Goal: Task Accomplishment & Management: Use online tool/utility

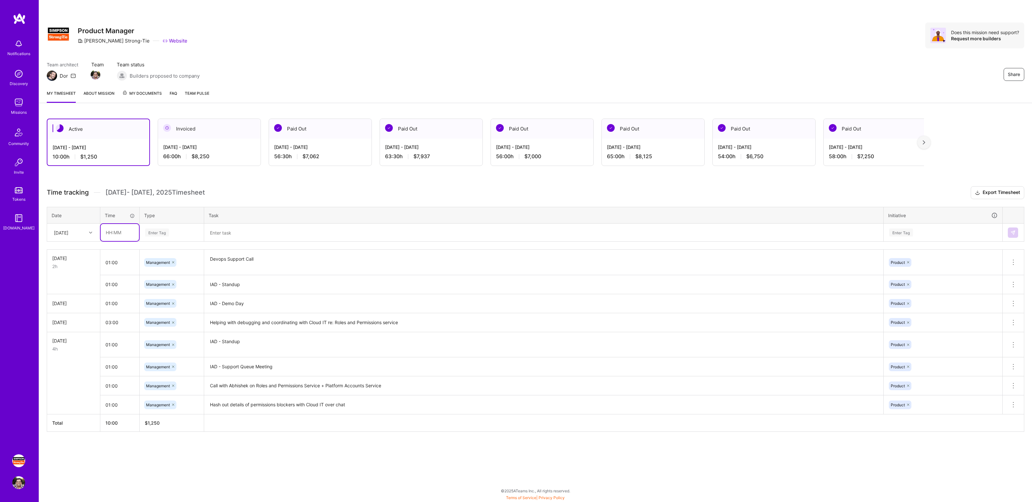
click at [120, 229] on input "text" at bounding box center [120, 232] width 38 height 17
type input "01:00"
type input "Man"
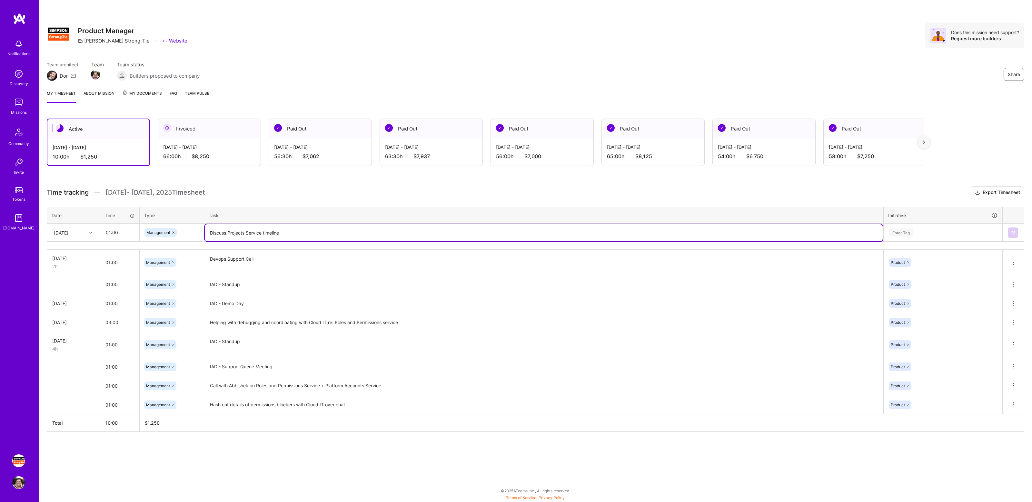
click at [262, 232] on textarea "Discuss Projects Service timeline" at bounding box center [544, 232] width 678 height 17
type textarea "Discuss Projects Service deployment timeline"
click at [919, 234] on div "Enter Tag" at bounding box center [942, 233] width 109 height 8
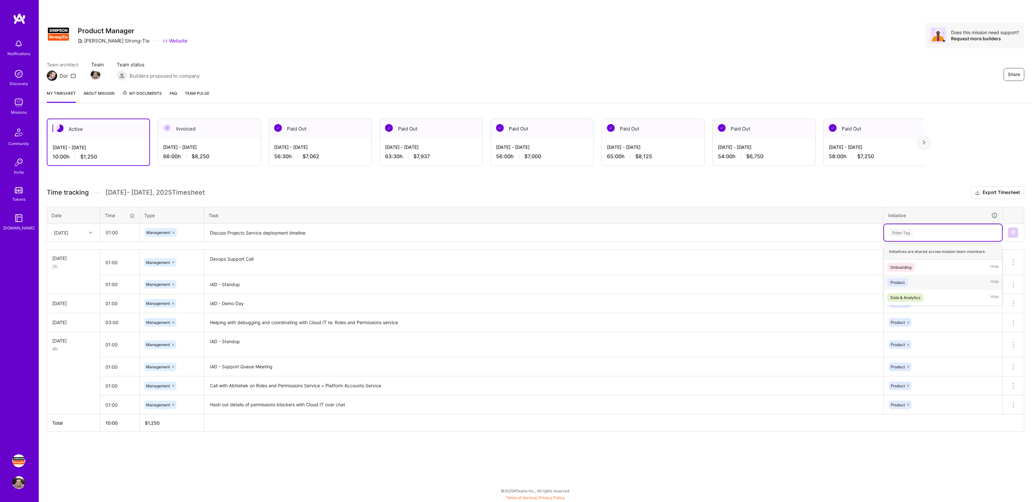
click at [909, 281] on div "Product Hide" at bounding box center [943, 282] width 118 height 15
click at [1012, 233] on img at bounding box center [1012, 232] width 5 height 5
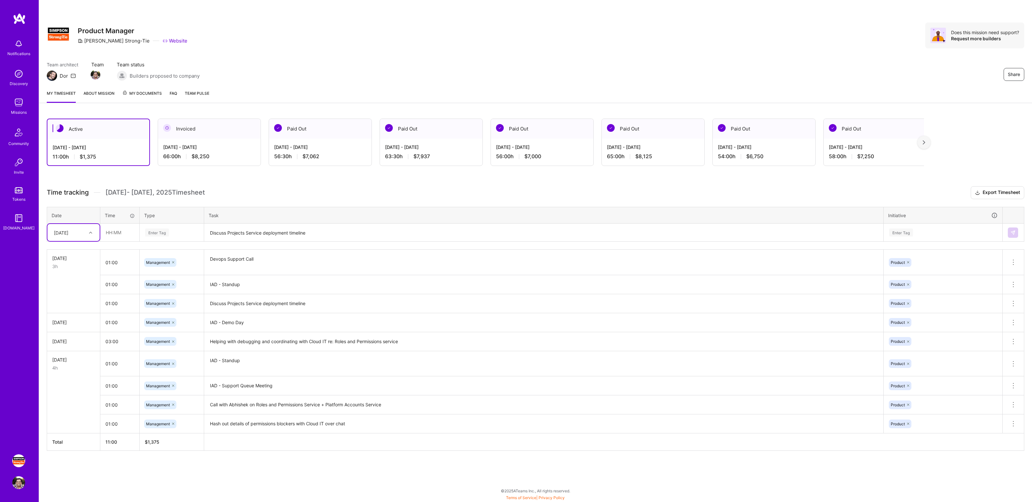
click at [336, 182] on div "Active [DATE] - [DATE] 11:00 h $1,375 Invoiced [DATE] - [DATE] 66:00 h $8,250 P…" at bounding box center [535, 297] width 993 height 372
click at [846, 66] on div "Team architect Dor Team Team status Builders proposed to company Share" at bounding box center [535, 71] width 977 height 20
click at [770, 50] on div "Share Product Manager [PERSON_NAME]-Tie Website Does this mission need support?…" at bounding box center [535, 42] width 993 height 85
click at [742, 49] on div "Share Product Manager [PERSON_NAME]-Tie Website Does this mission need support?…" at bounding box center [535, 42] width 993 height 85
click at [746, 50] on div "Share Product Manager [PERSON_NAME]-Tie Website Does this mission need support?…" at bounding box center [535, 42] width 993 height 85
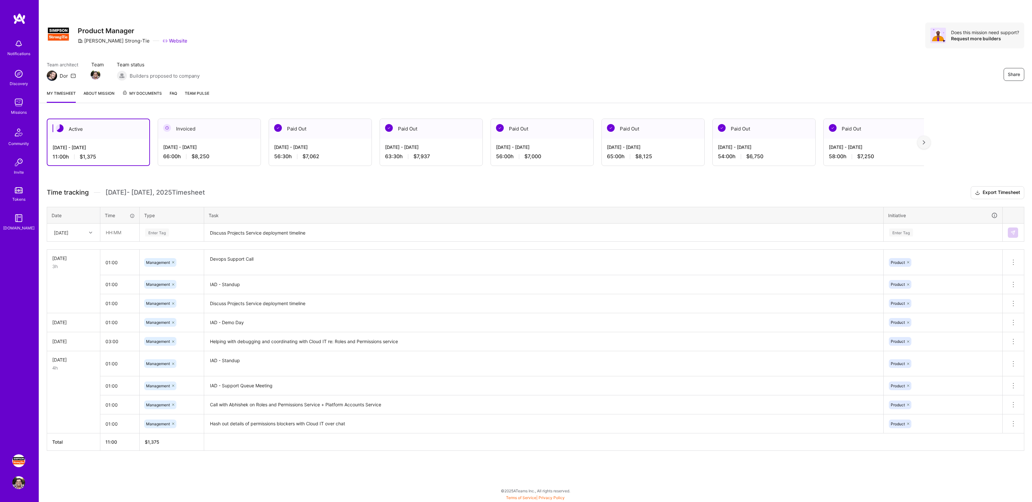
click at [746, 50] on div "Share Product Manager [PERSON_NAME]-Tie Website Does this mission need support?…" at bounding box center [535, 42] width 993 height 85
